Goal: Transaction & Acquisition: Purchase product/service

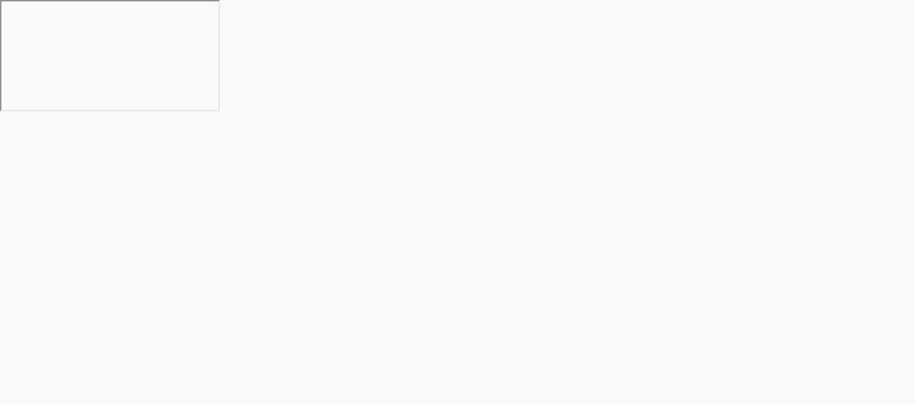
click at [214, 203] on body at bounding box center [457, 316] width 915 height 404
click at [550, 88] on body at bounding box center [463, 202] width 926 height 404
click at [716, 176] on body at bounding box center [463, 202] width 926 height 404
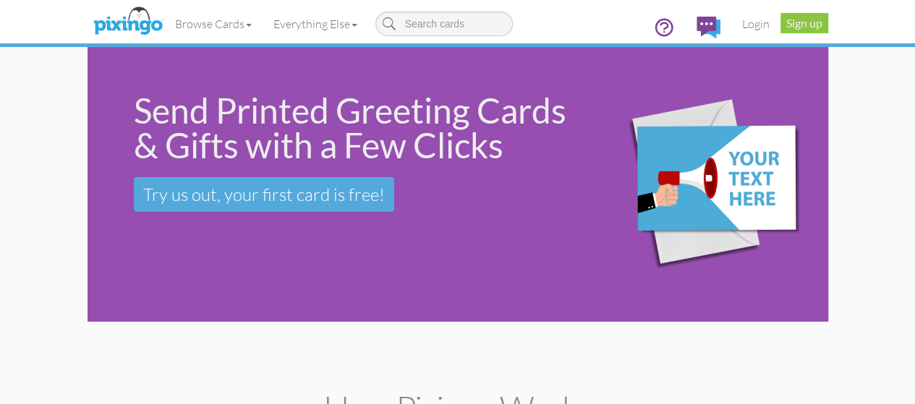
click at [232, 268] on div "Send Printed Greeting Cards & Gifts with a Few Clicks Try us out, your first ca…" at bounding box center [458, 184] width 741 height 275
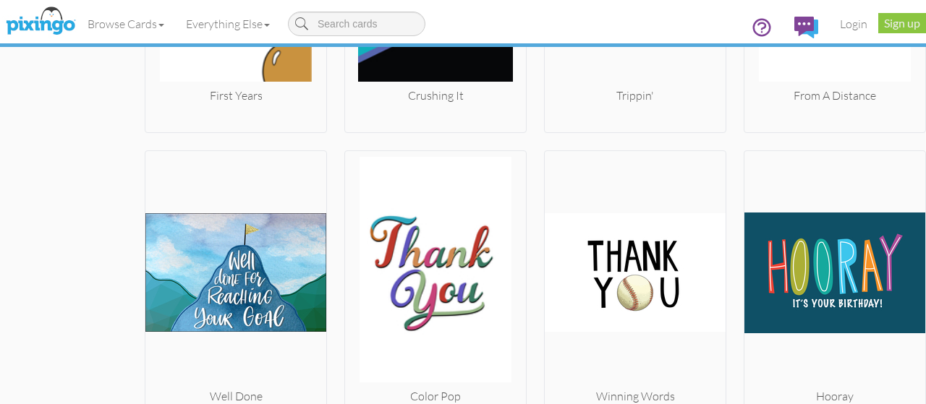
scroll to position [4591, 0]
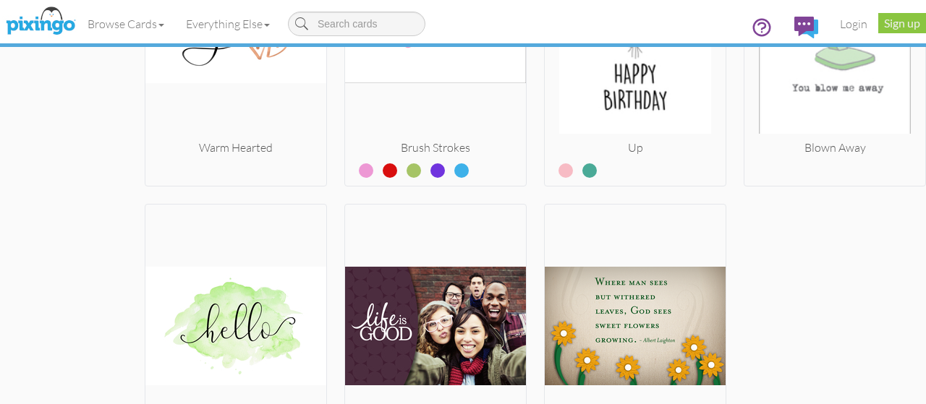
scroll to position [10494, 0]
